Goal: Task Accomplishment & Management: Manage account settings

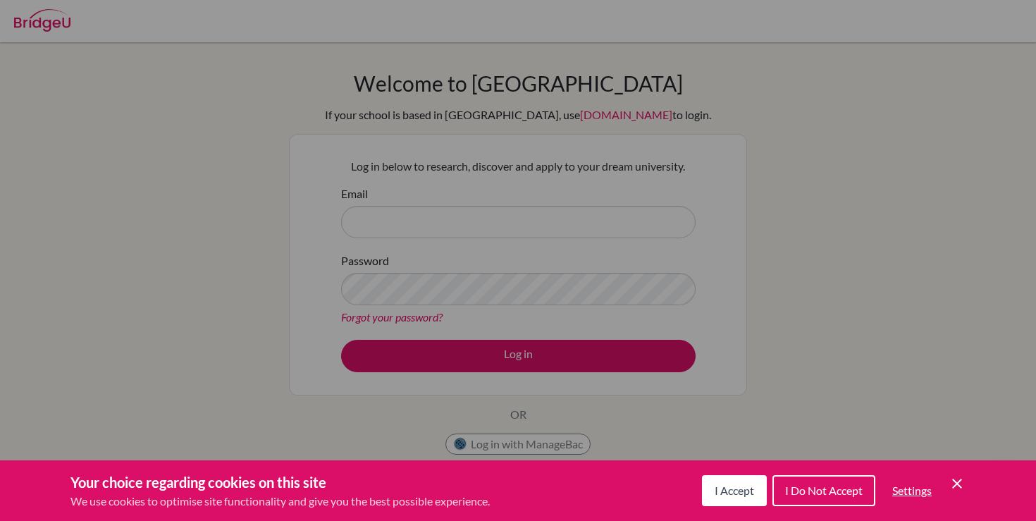
click at [421, 257] on div "Cookie Preferences" at bounding box center [518, 260] width 1036 height 521
click at [742, 488] on span "I Accept" at bounding box center [733, 489] width 39 height 13
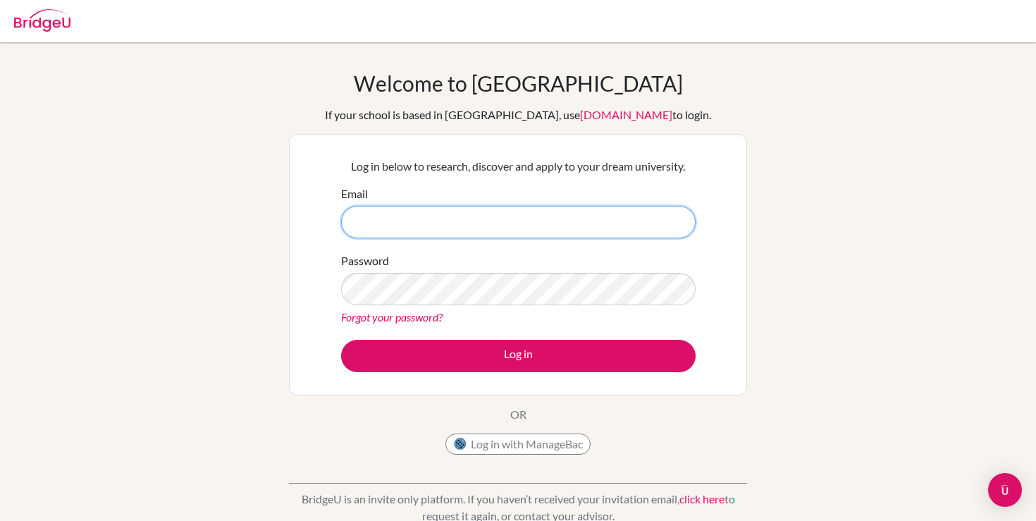
click at [622, 235] on input "Email" at bounding box center [518, 222] width 354 height 32
type input "kimberley.ng@acsinternational.edu.sg"
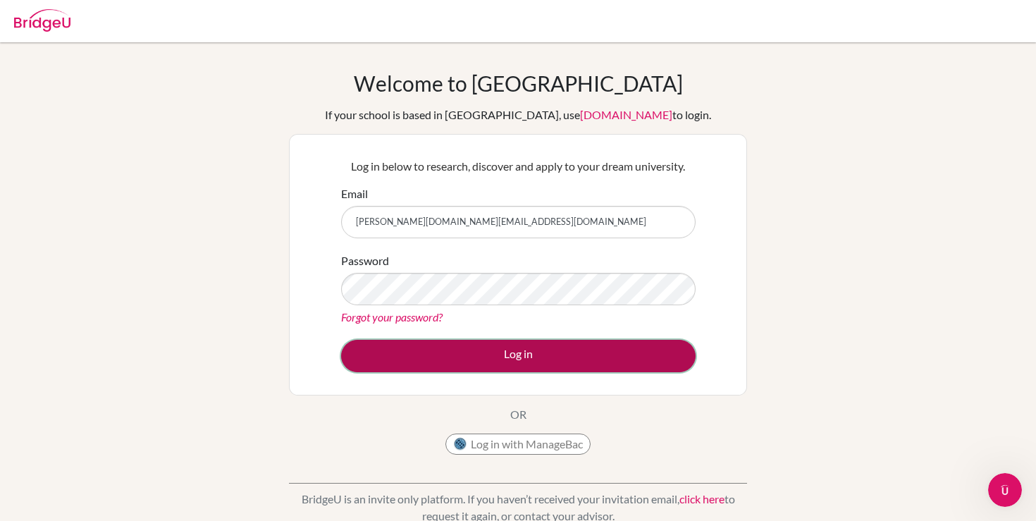
click at [578, 354] on button "Log in" at bounding box center [518, 356] width 354 height 32
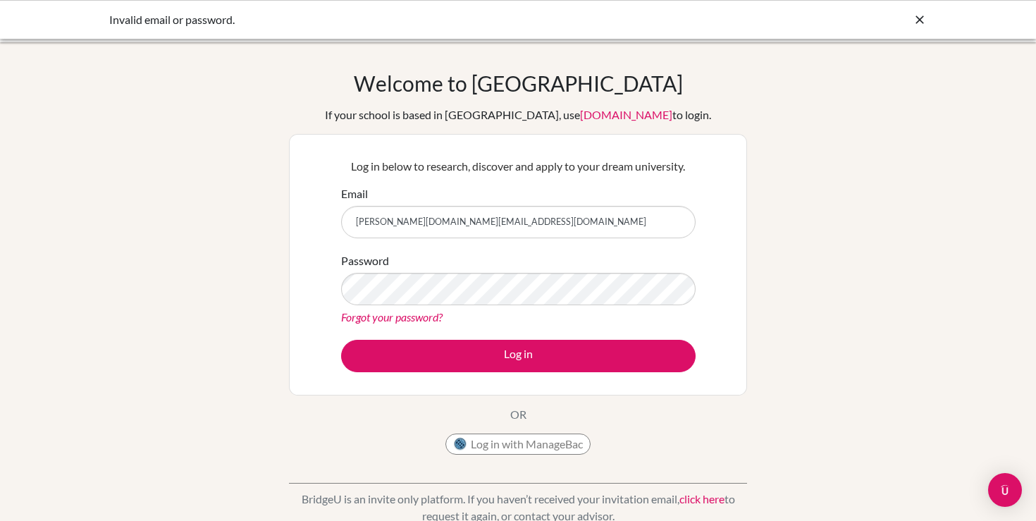
click at [393, 316] on link "Forgot your password?" at bounding box center [391, 316] width 101 height 13
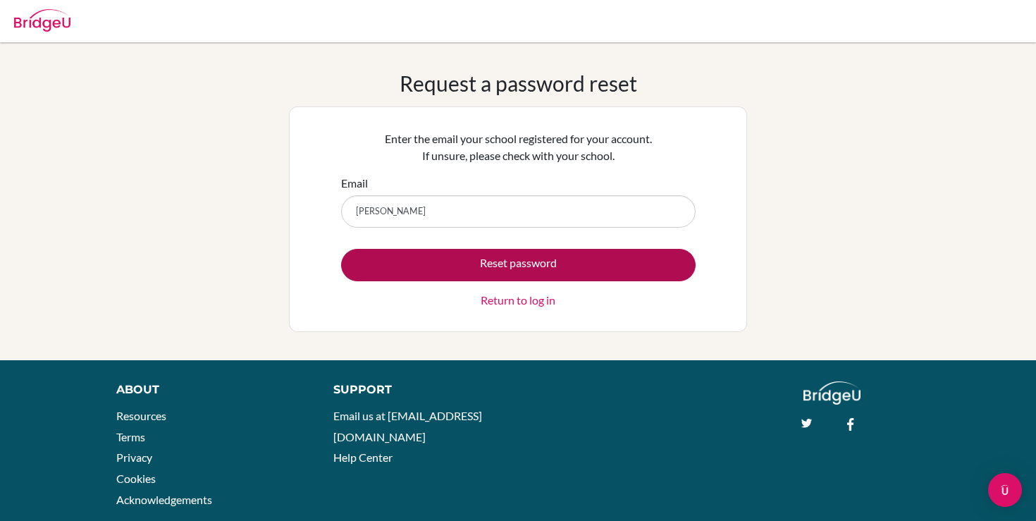
type input "[PERSON_NAME][DOMAIN_NAME][EMAIL_ADDRESS][DOMAIN_NAME]"
click at [478, 270] on button "Reset password" at bounding box center [518, 265] width 354 height 32
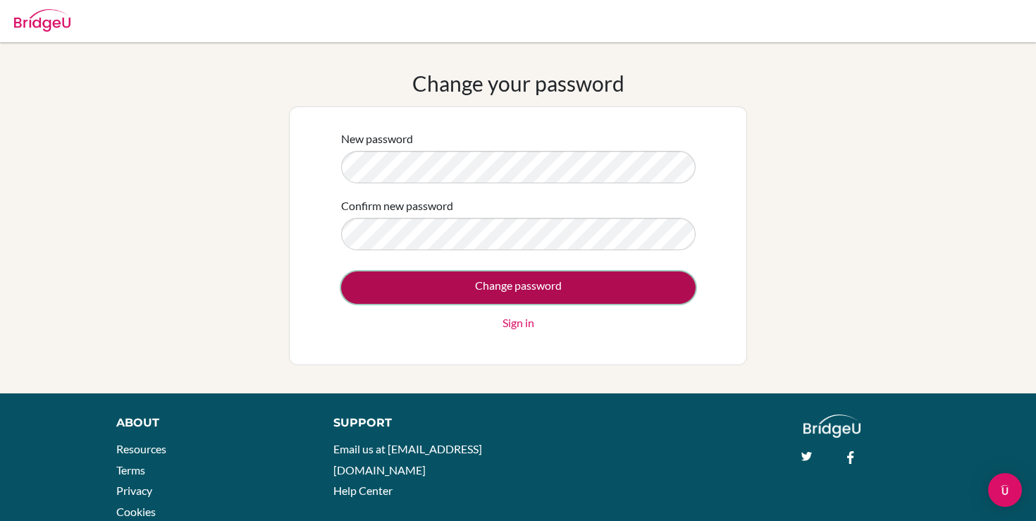
click at [512, 278] on input "Change password" at bounding box center [518, 287] width 354 height 32
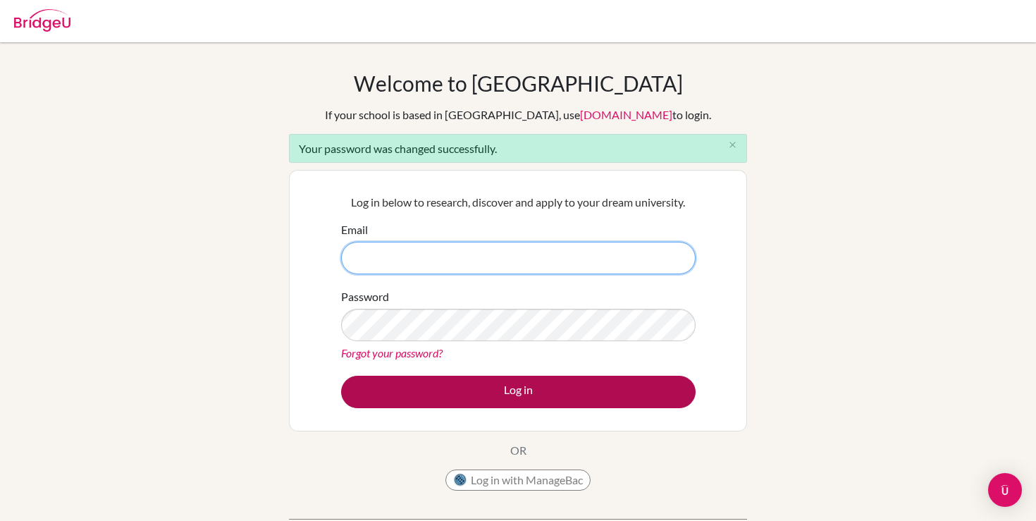
type input "[PERSON_NAME][DOMAIN_NAME][EMAIL_ADDRESS][DOMAIN_NAME]"
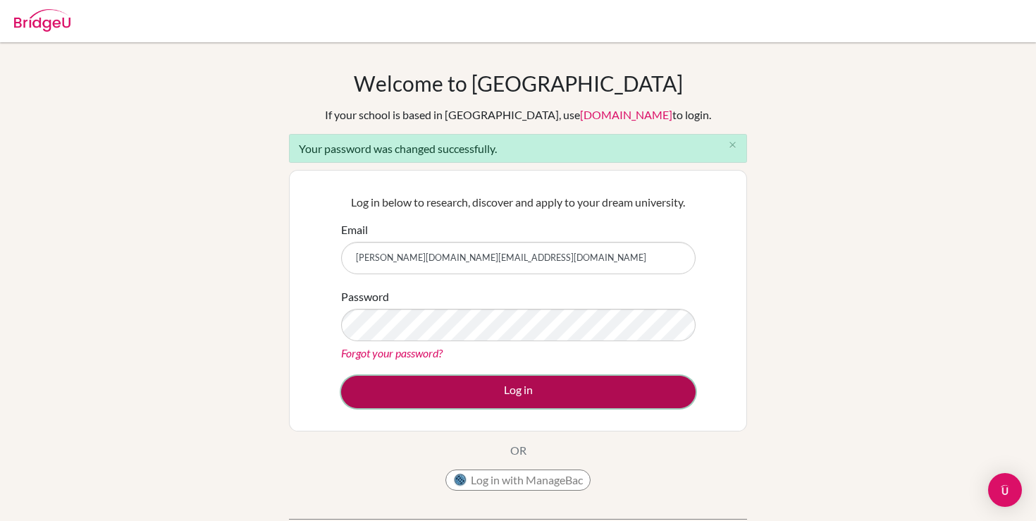
click at [542, 399] on button "Log in" at bounding box center [518, 391] width 354 height 32
